Goal: Find specific page/section

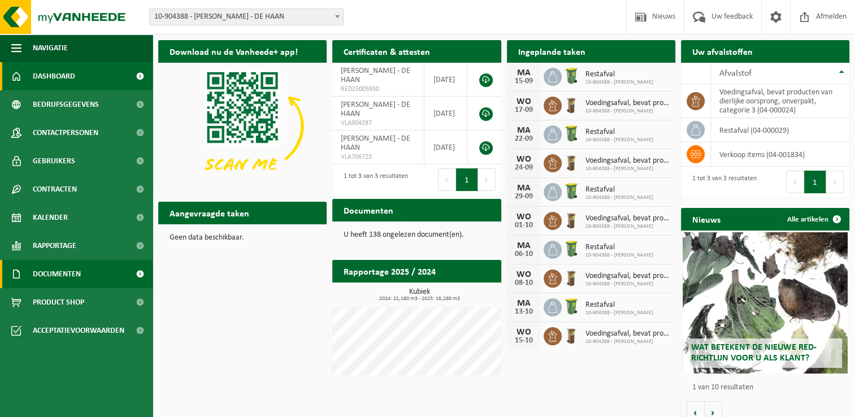
click at [77, 285] on span "Documenten" at bounding box center [57, 274] width 48 height 28
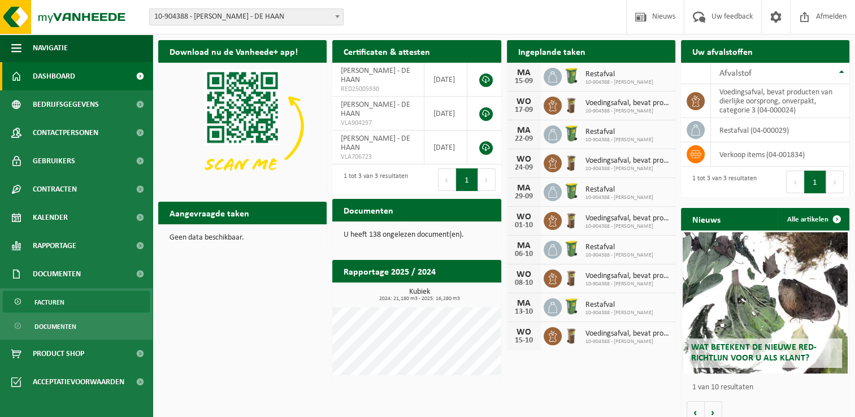
click at [75, 296] on link "Facturen" at bounding box center [76, 301] width 147 height 21
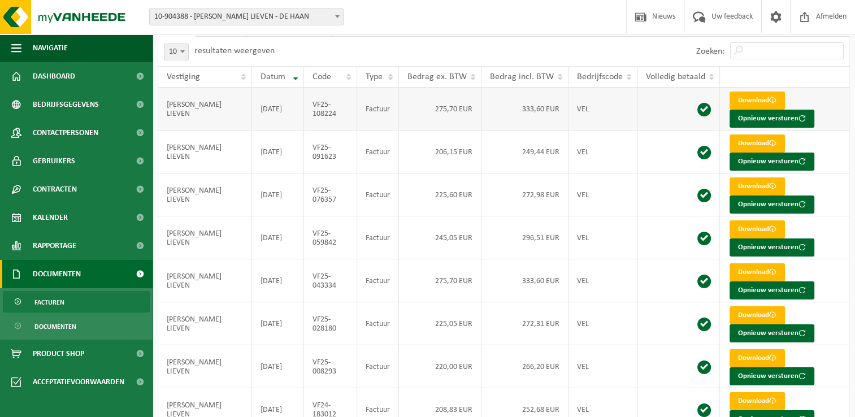
scroll to position [20, 0]
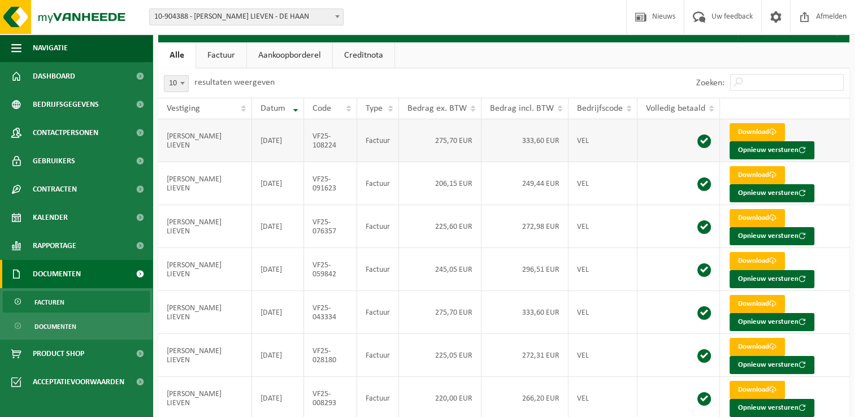
click at [190, 137] on td "CASANOVA - ELEWAUT LIEVEN" at bounding box center [205, 140] width 94 height 43
click at [223, 51] on link "Factuur" at bounding box center [221, 55] width 50 height 26
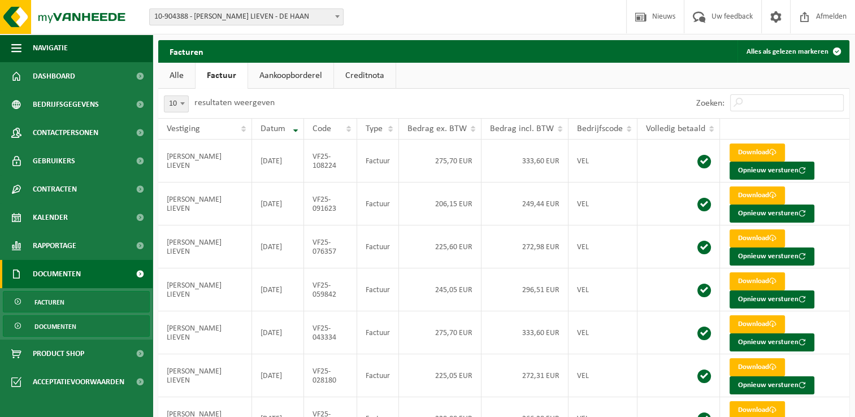
click at [63, 321] on span "Documenten" at bounding box center [55, 326] width 42 height 21
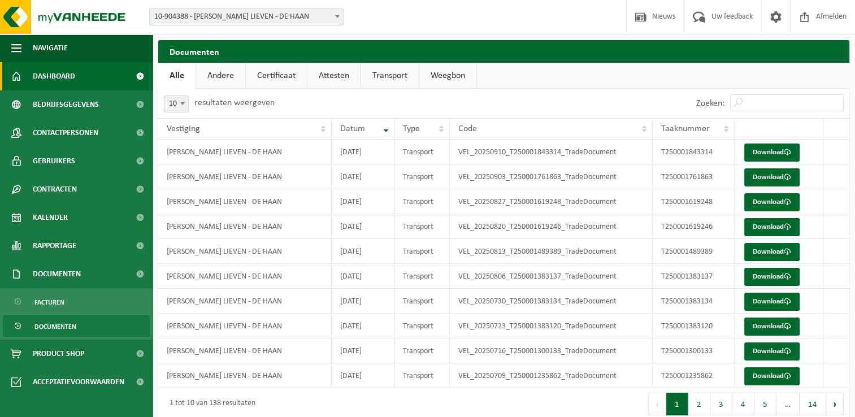
click at [71, 71] on span "Dashboard" at bounding box center [54, 76] width 42 height 28
